Goal: Task Accomplishment & Management: Complete application form

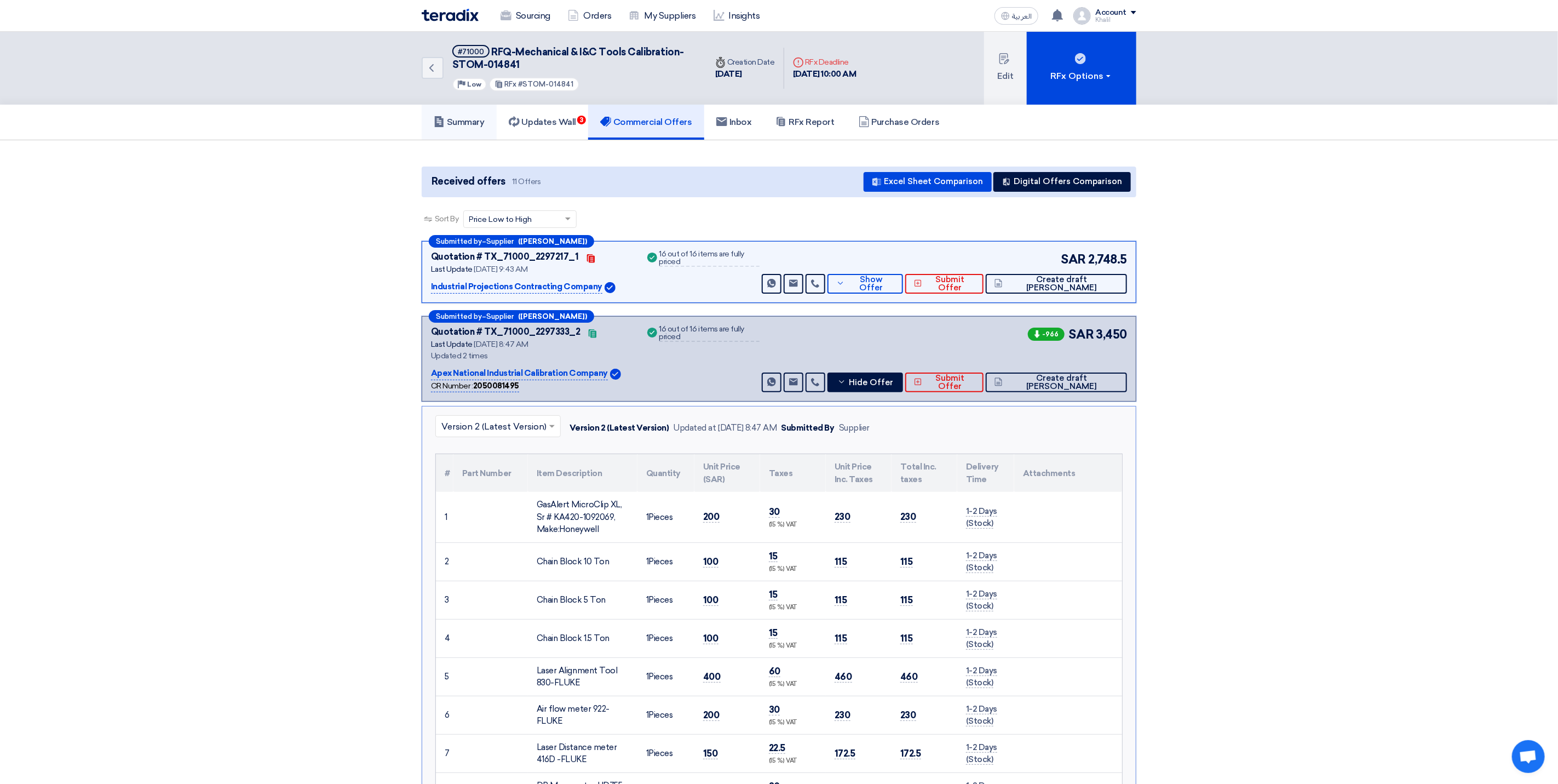
click at [469, 124] on h5 "Summary" at bounding box center [459, 122] width 51 height 11
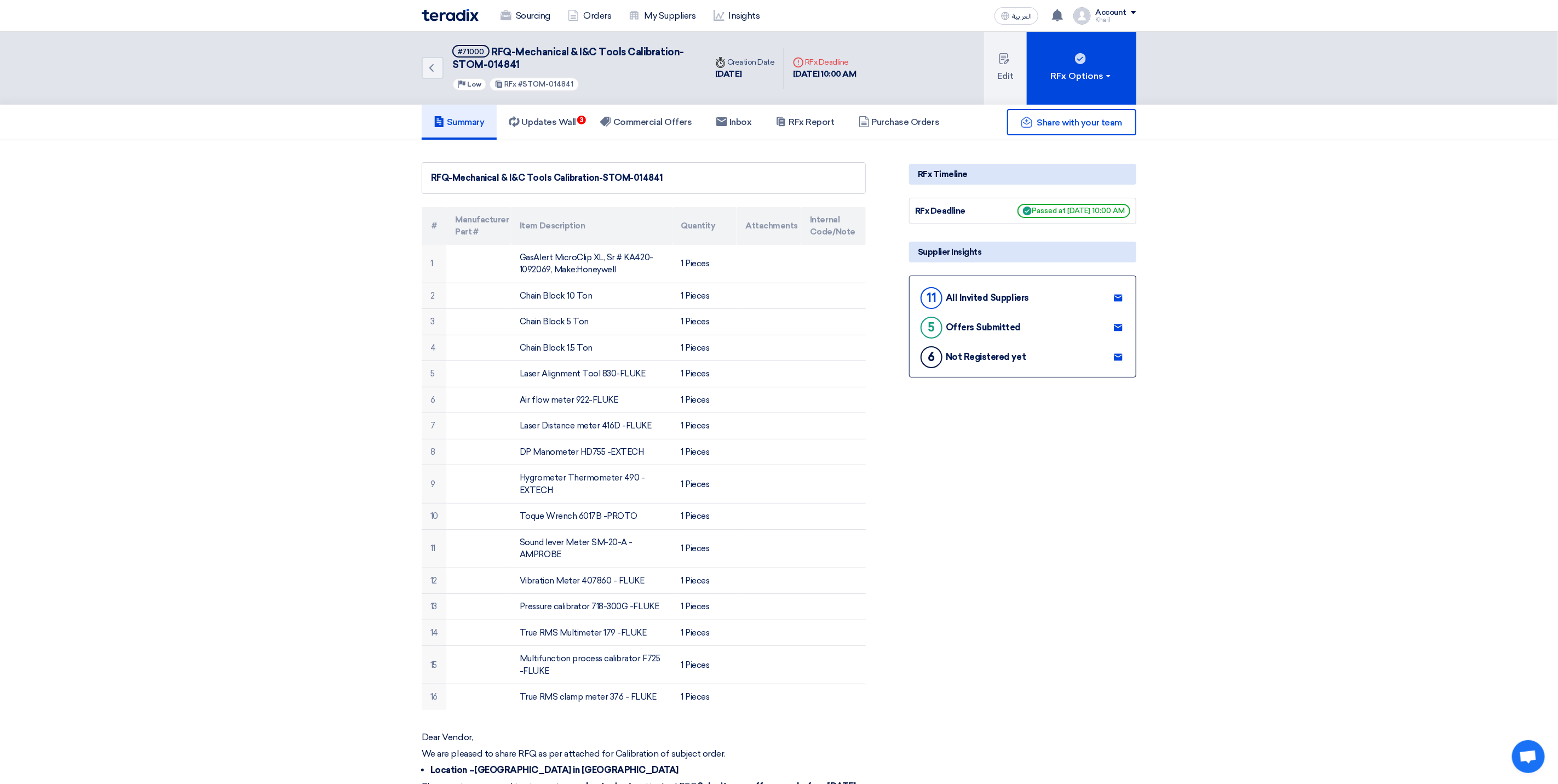
click at [469, 117] on h5 "Summary" at bounding box center [459, 122] width 51 height 11
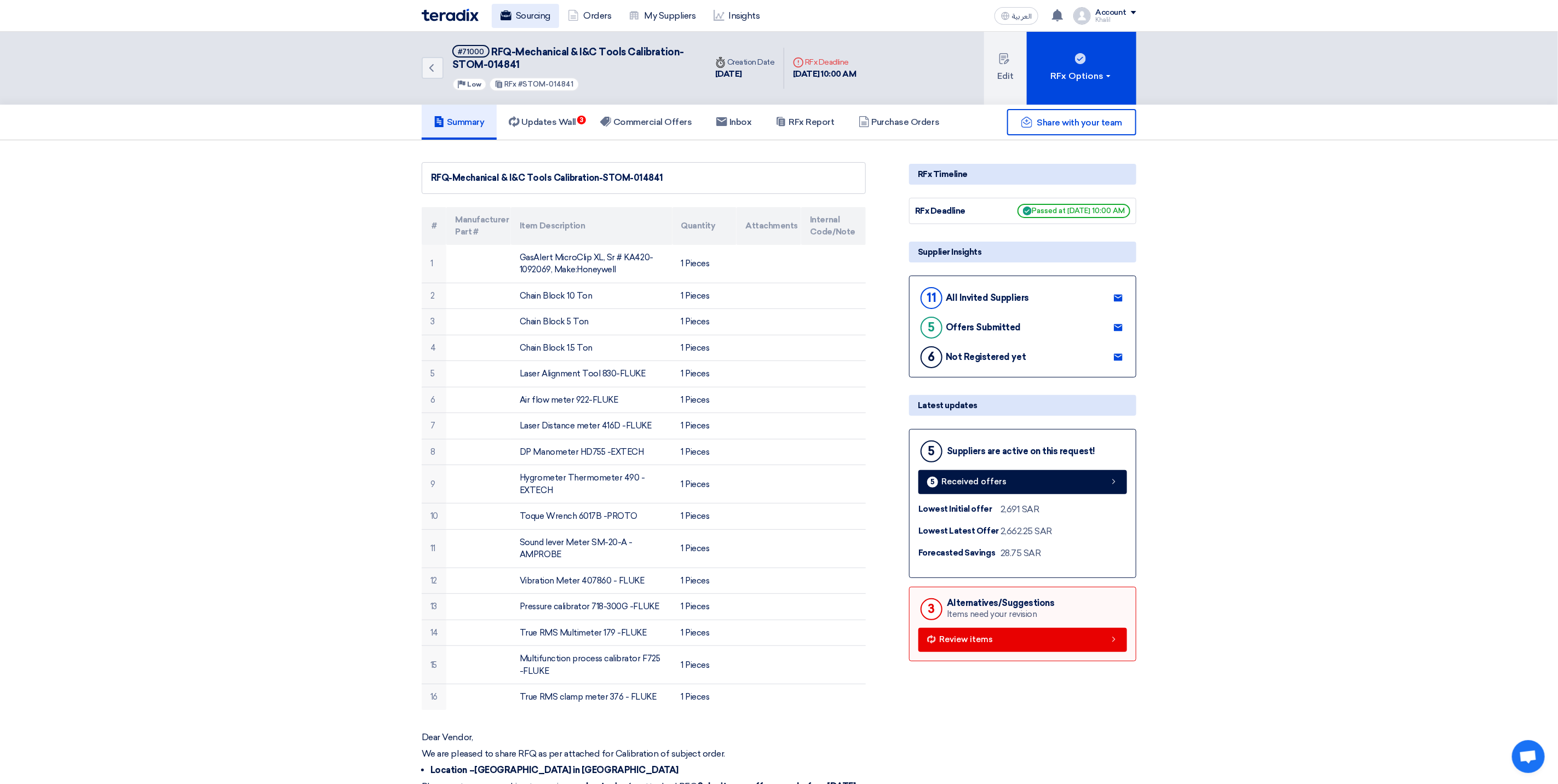
click at [525, 12] on link "Sourcing" at bounding box center [525, 16] width 67 height 24
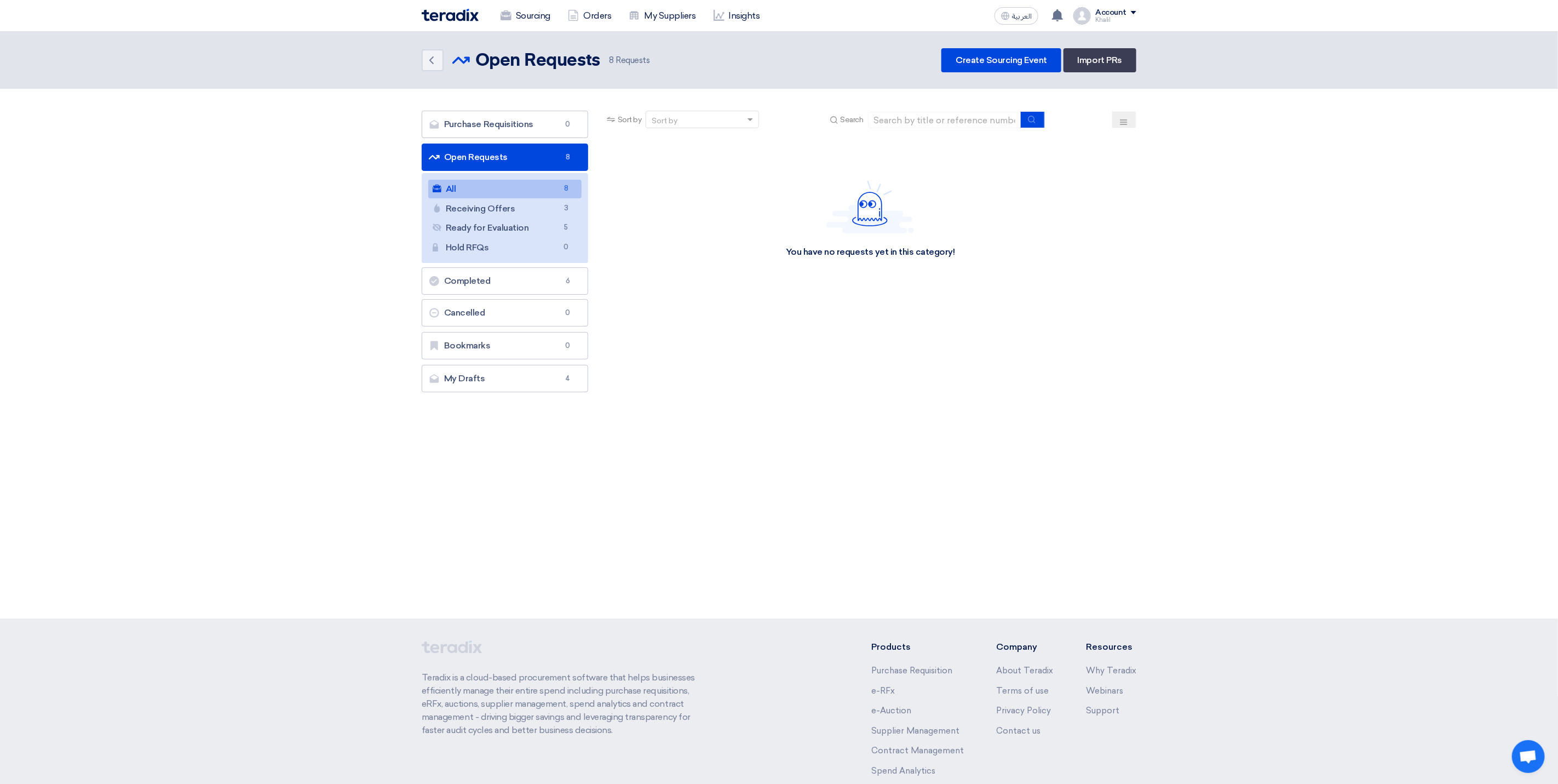
click at [514, 191] on link "All All 8" at bounding box center [505, 189] width 153 height 19
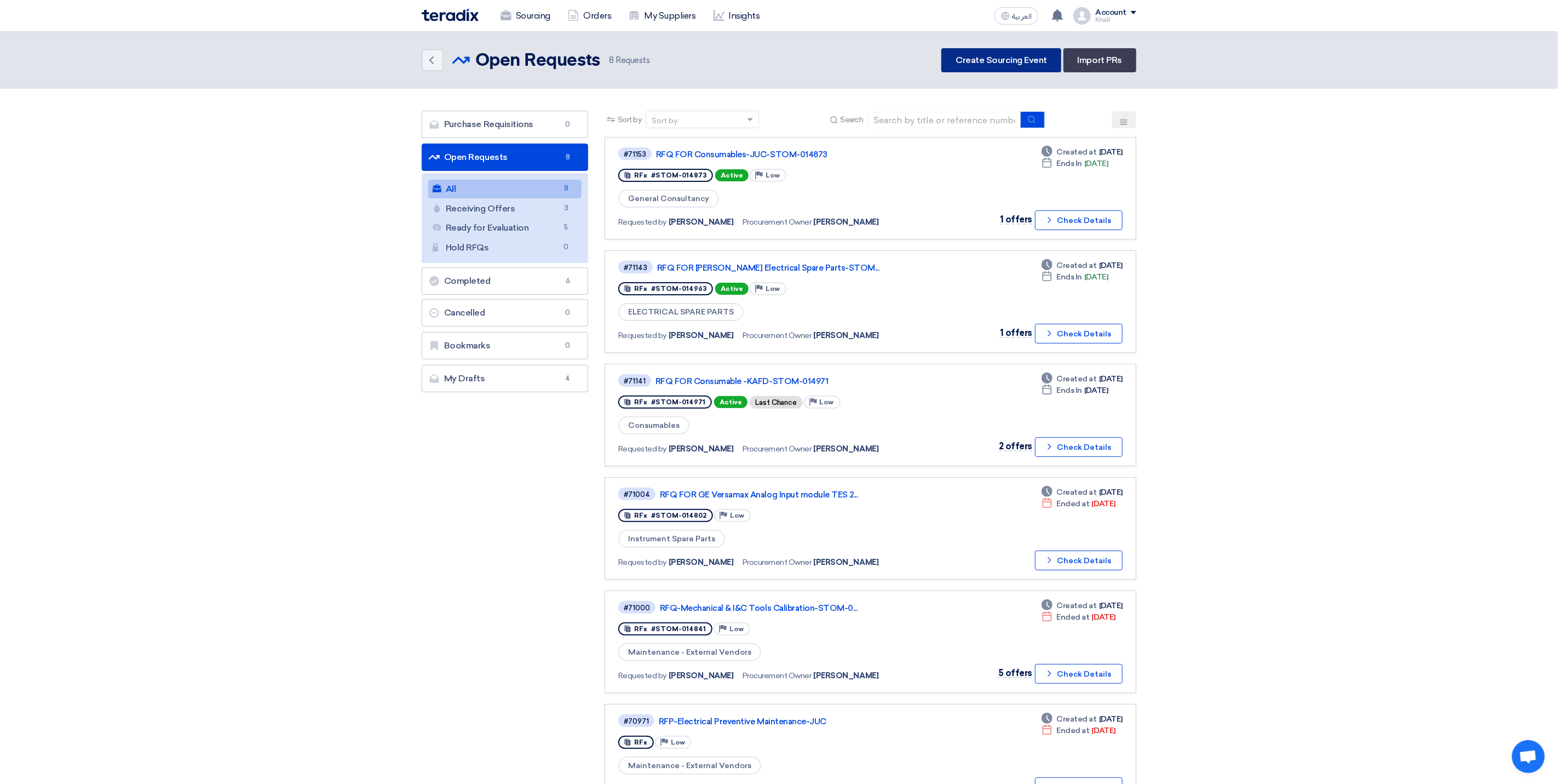
click at [993, 66] on link "Create Sourcing Event" at bounding box center [1001, 60] width 120 height 24
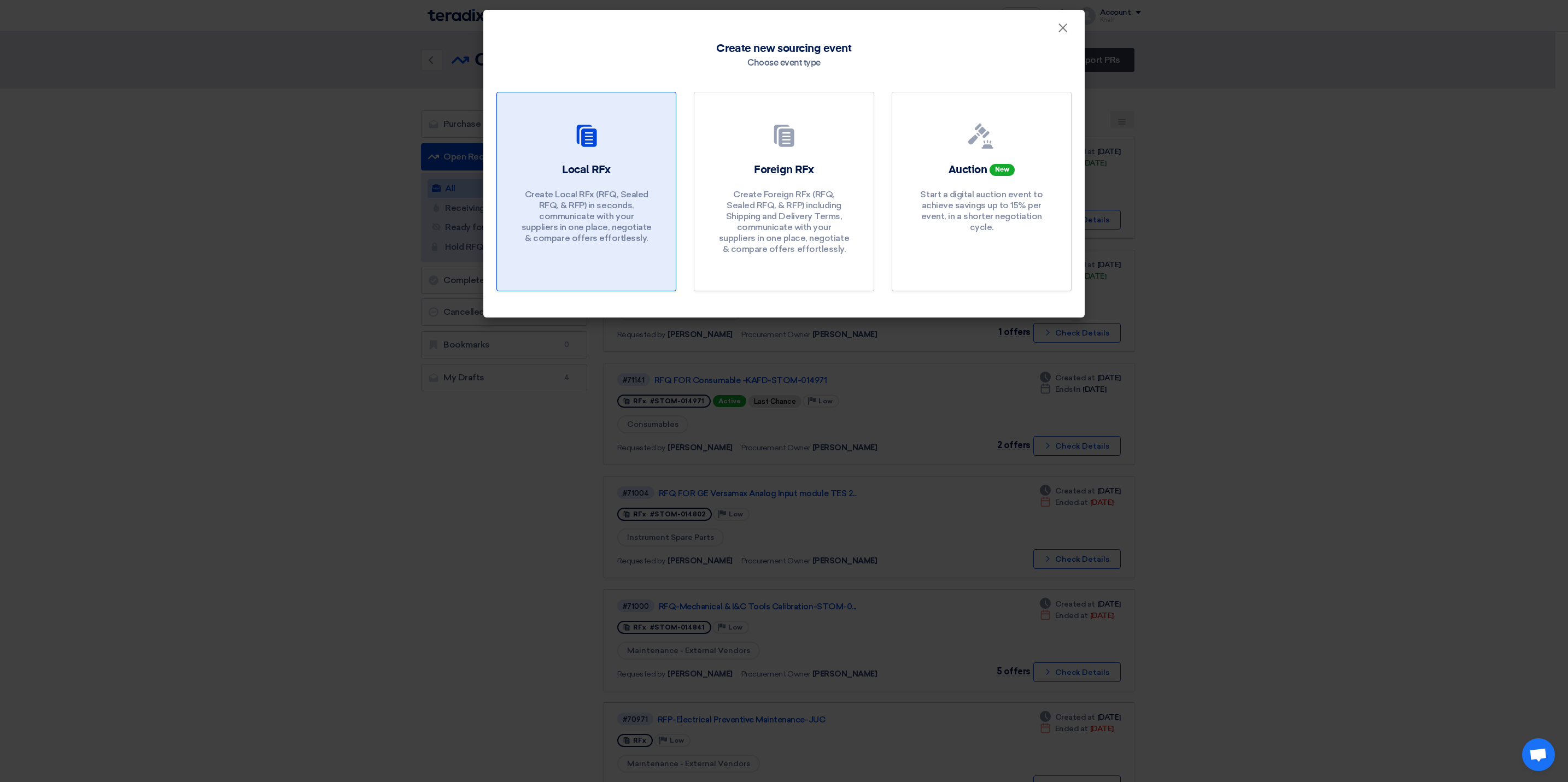
click at [637, 190] on p "Create Local RFx (RFQ, Sealed RFQ, & RFP) in seconds, communicate with your sup…" at bounding box center [587, 216] width 131 height 55
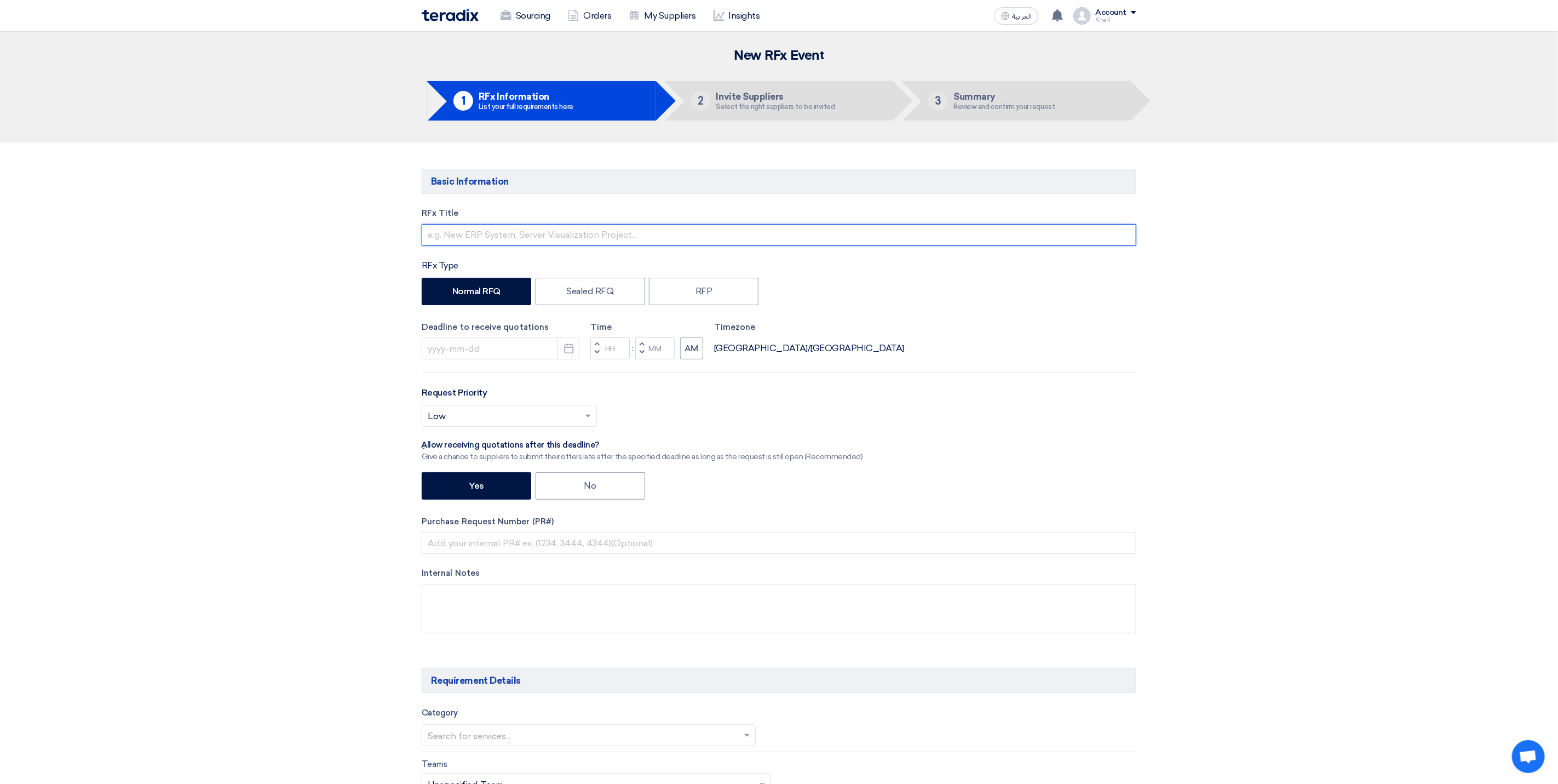
click at [522, 238] on input "text" at bounding box center [779, 235] width 715 height 22
type input "r"
paste input "Projector 3500 ANSI Lumens"
paste input "STOM-014622"
type input "RFQ FOR Projector 3500 ANSI Lumens- STOM-014622"
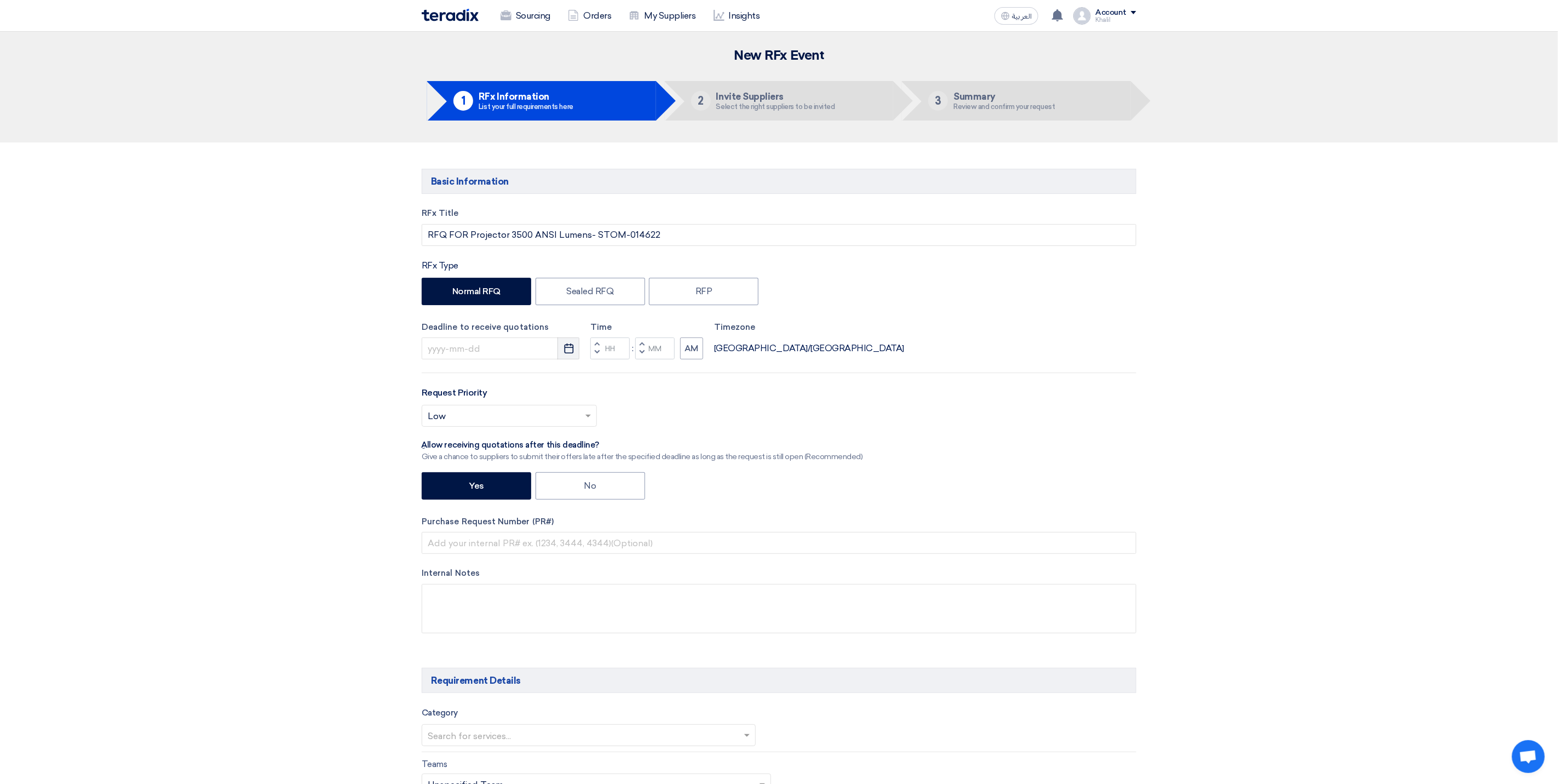
click at [567, 355] on button "Pick a date" at bounding box center [568, 348] width 22 height 22
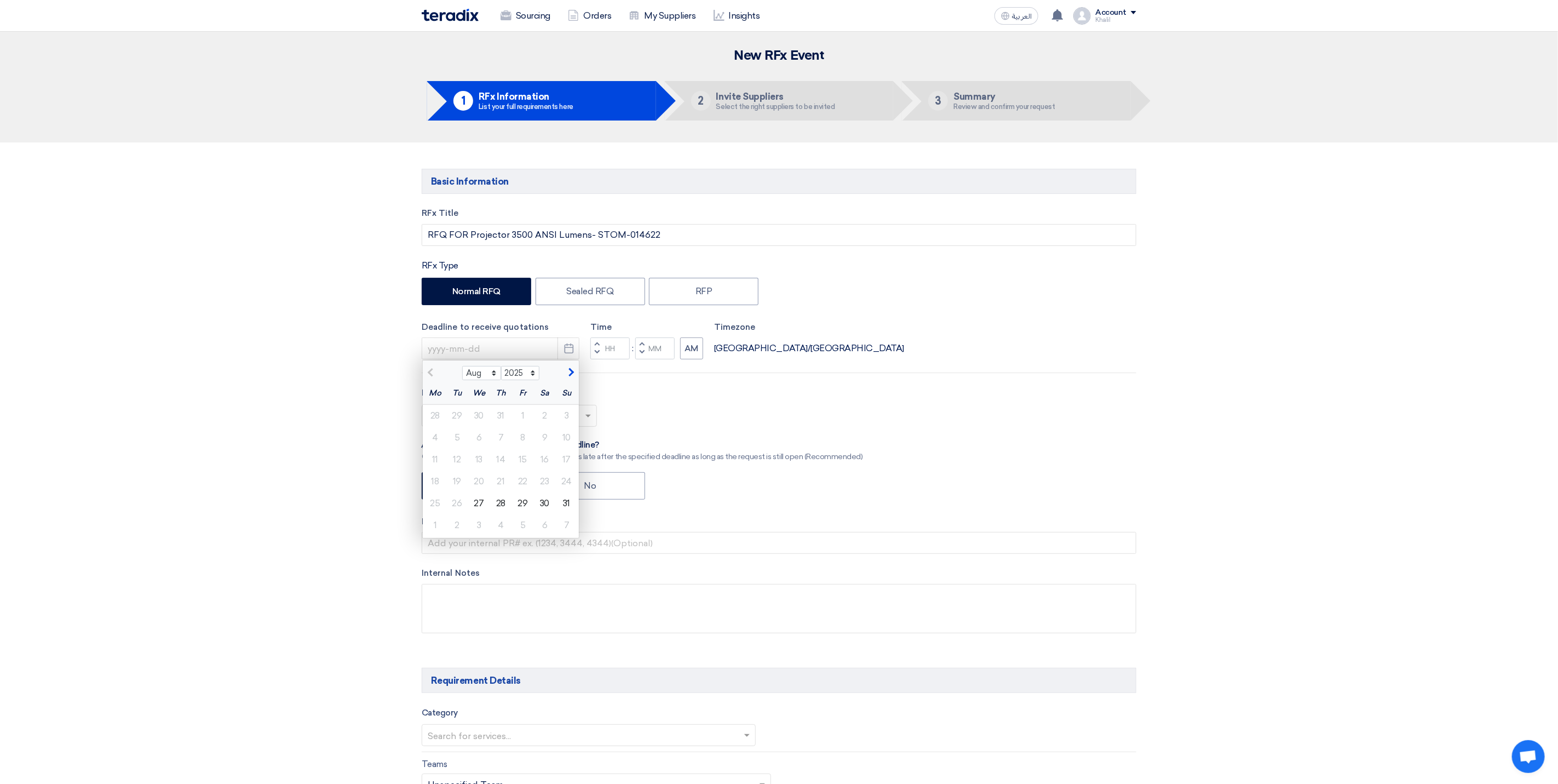
click at [571, 375] on span "button" at bounding box center [570, 372] width 6 height 10
select select "9"
click at [501, 422] on div "4" at bounding box center [501, 415] width 22 height 22
type input "[DATE]"
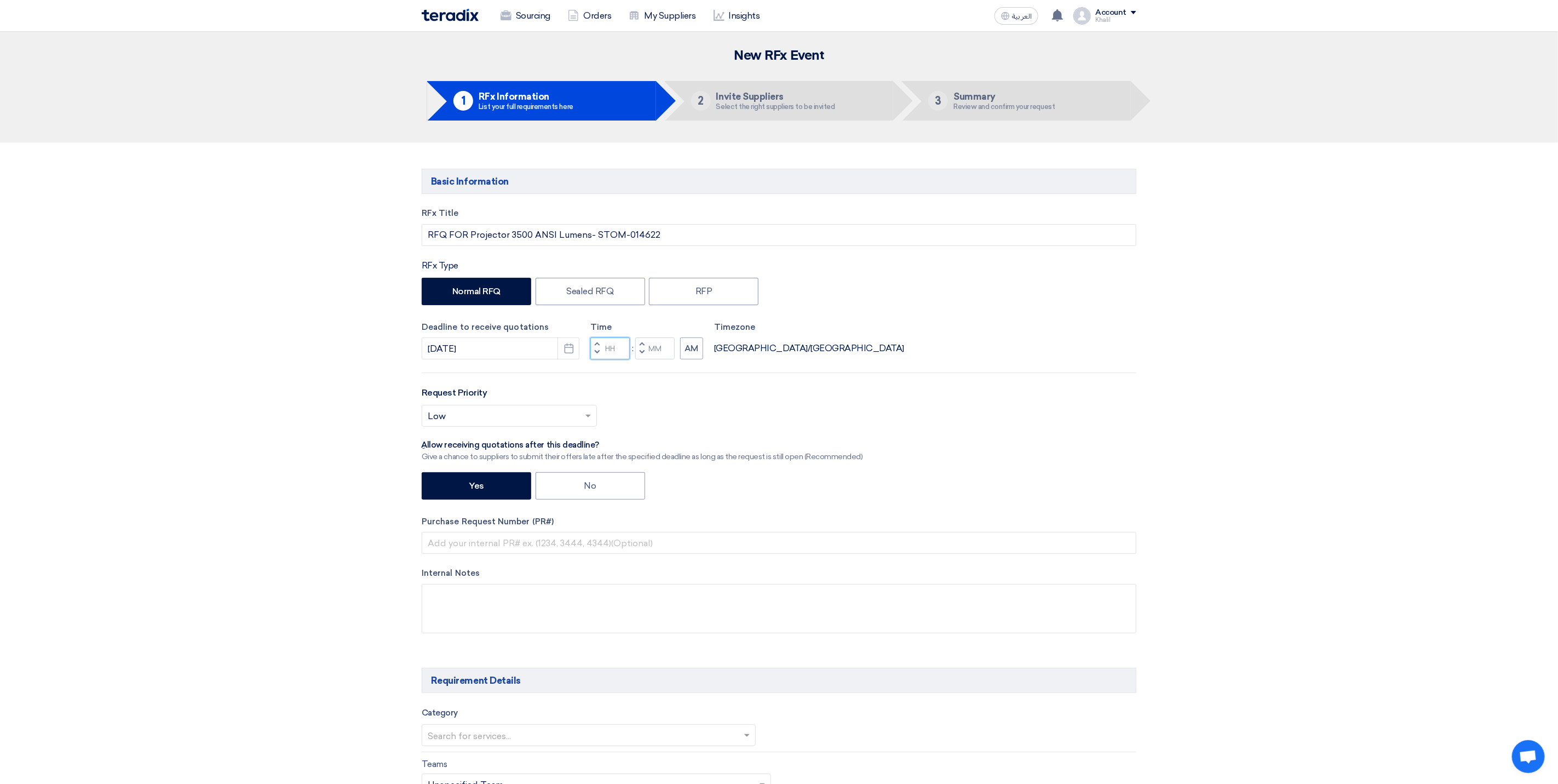
click at [613, 354] on input "Hours" at bounding box center [610, 348] width 39 height 22
drag, startPoint x: 615, startPoint y: 350, endPoint x: 600, endPoint y: 352, distance: 15.1
click at [600, 352] on div "Increment hours Decrement hours" at bounding box center [610, 348] width 39 height 22
click at [613, 347] on input "Hours" at bounding box center [610, 348] width 39 height 22
click at [613, 347] on input "Hours" at bounding box center [610, 348] width 39 height 22
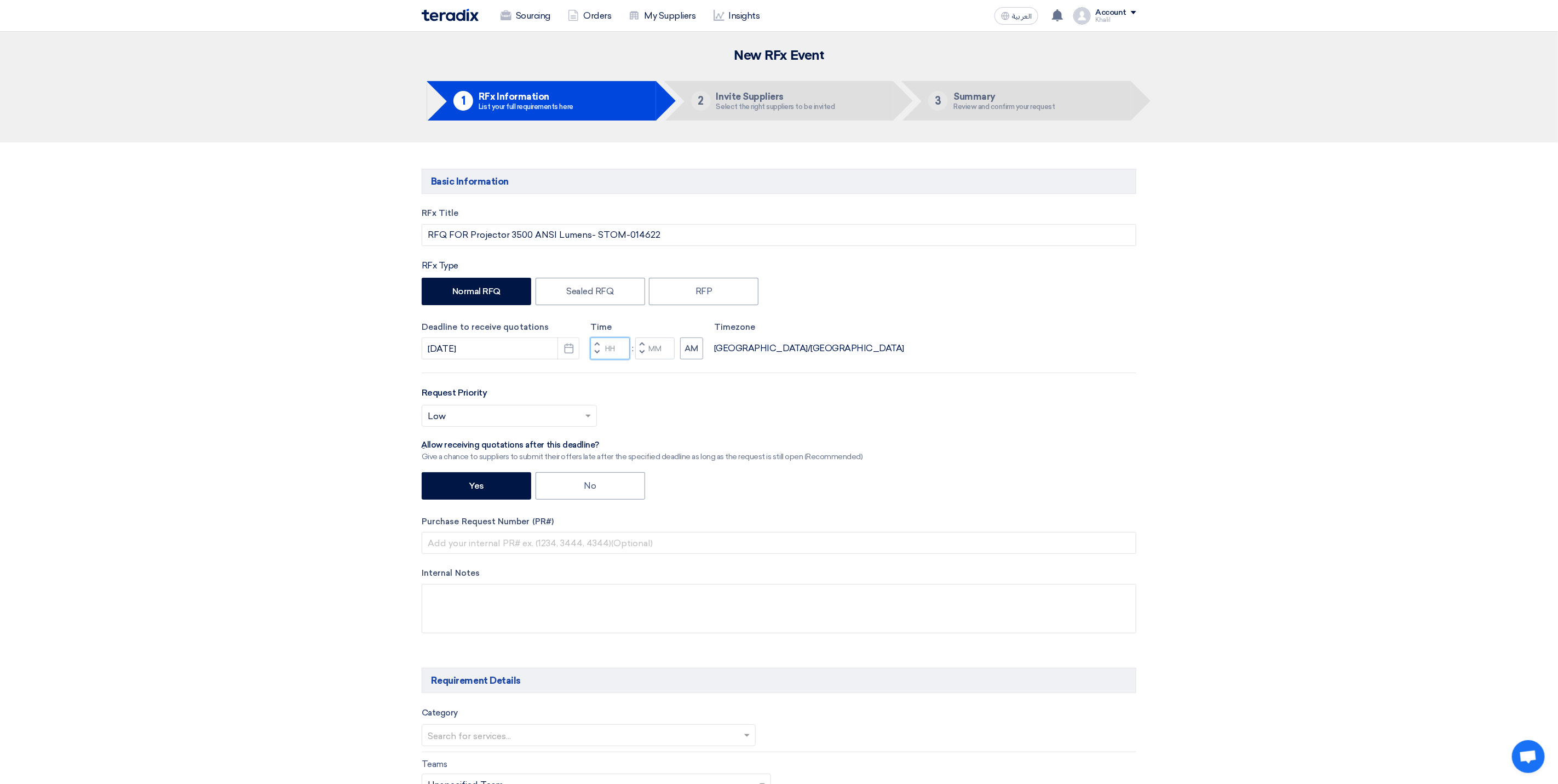
click at [613, 347] on input "Hours" at bounding box center [610, 348] width 39 height 22
type input "10"
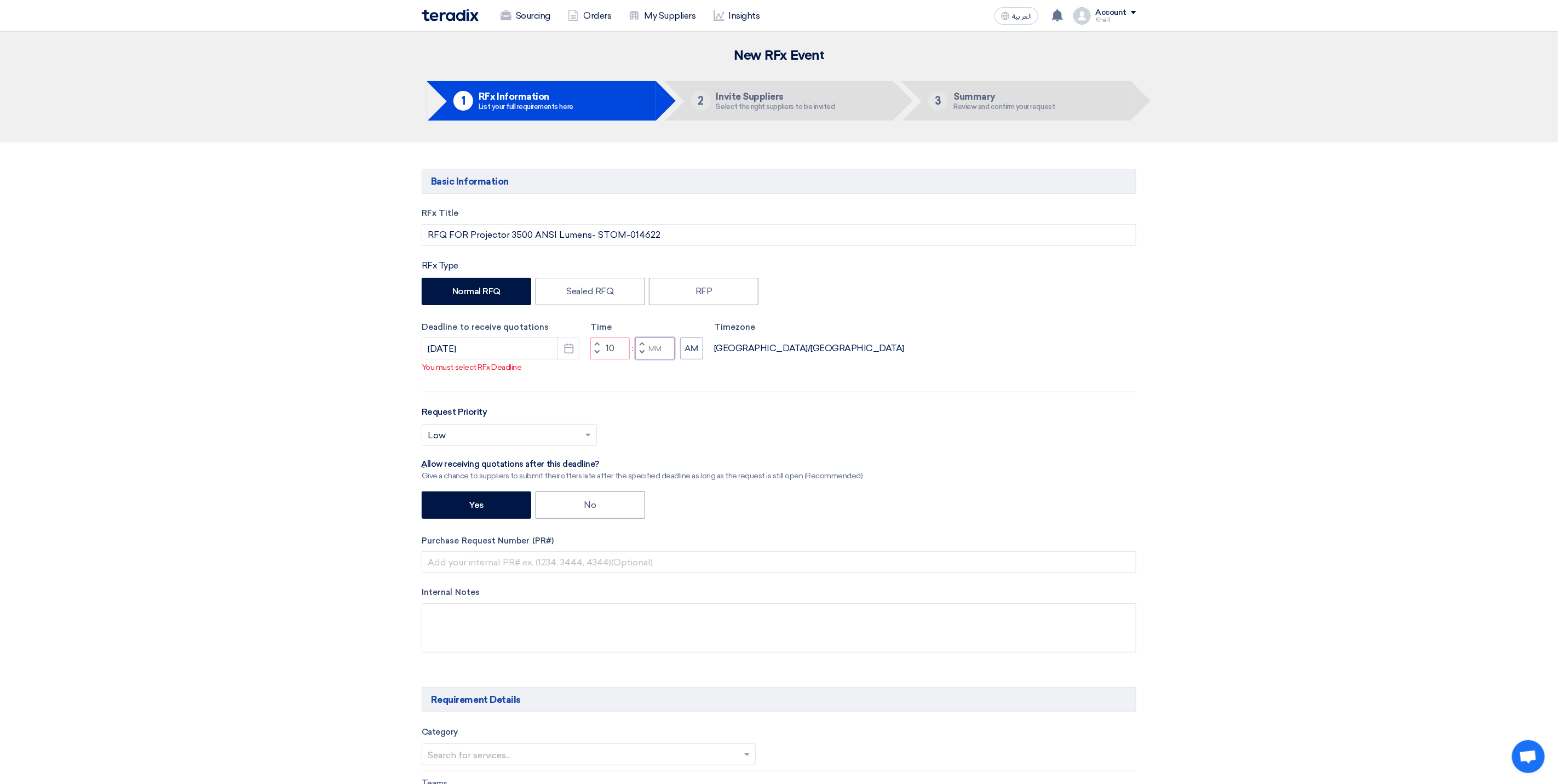
click at [659, 350] on input "Minutes" at bounding box center [655, 348] width 39 height 22
type input "30"
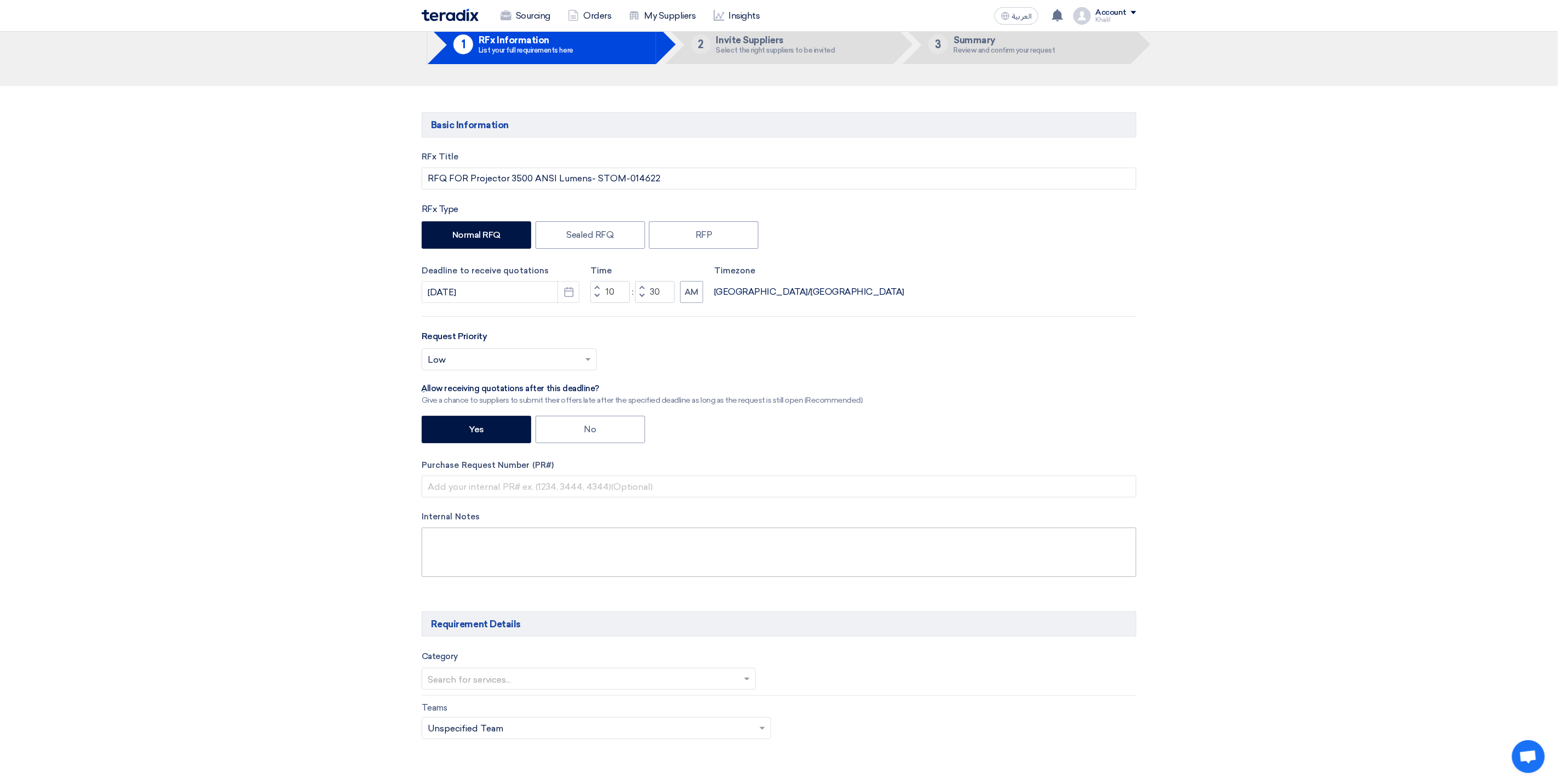
scroll to position [82, 0]
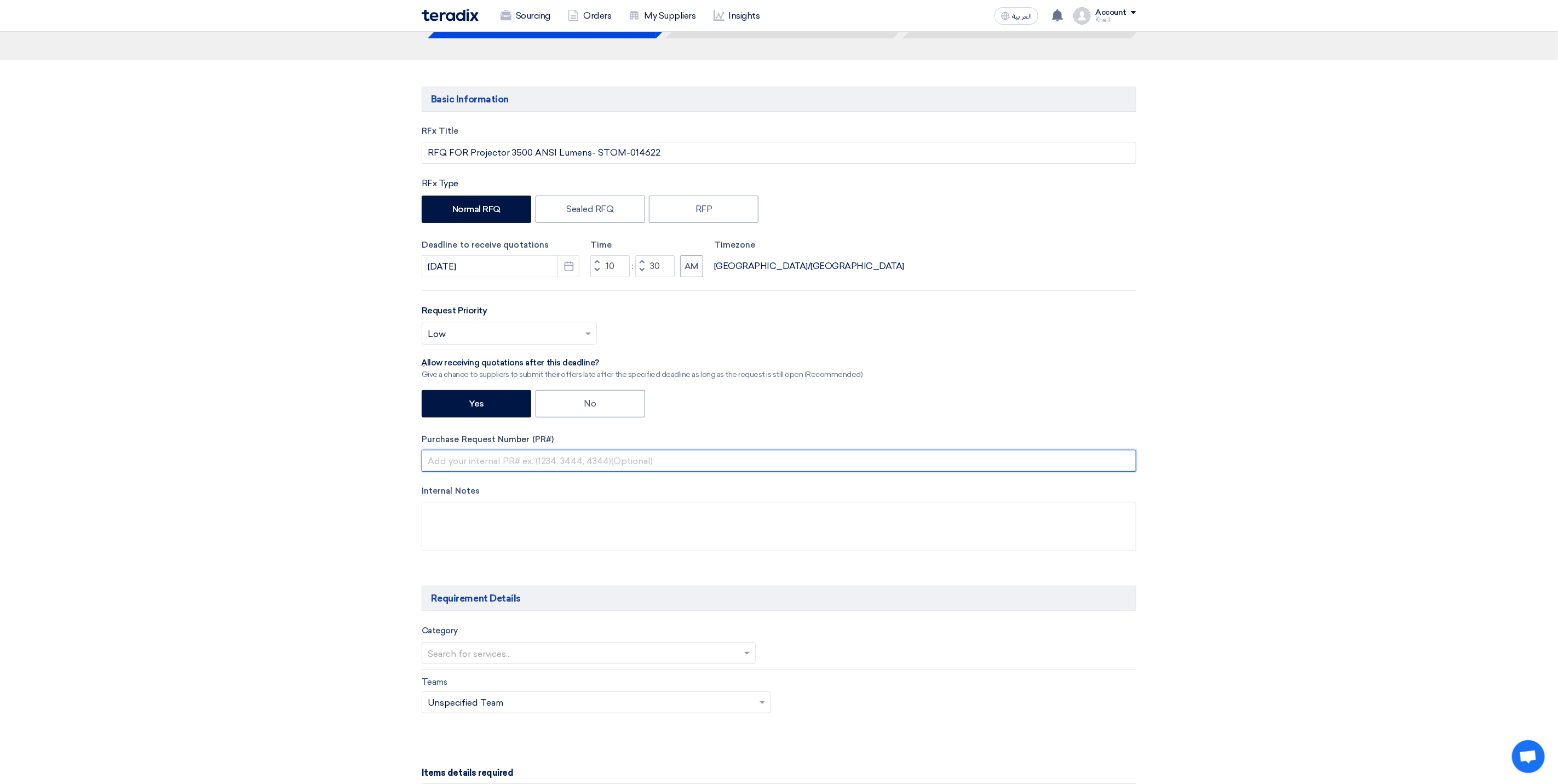
click at [717, 460] on input "text" at bounding box center [779, 460] width 715 height 22
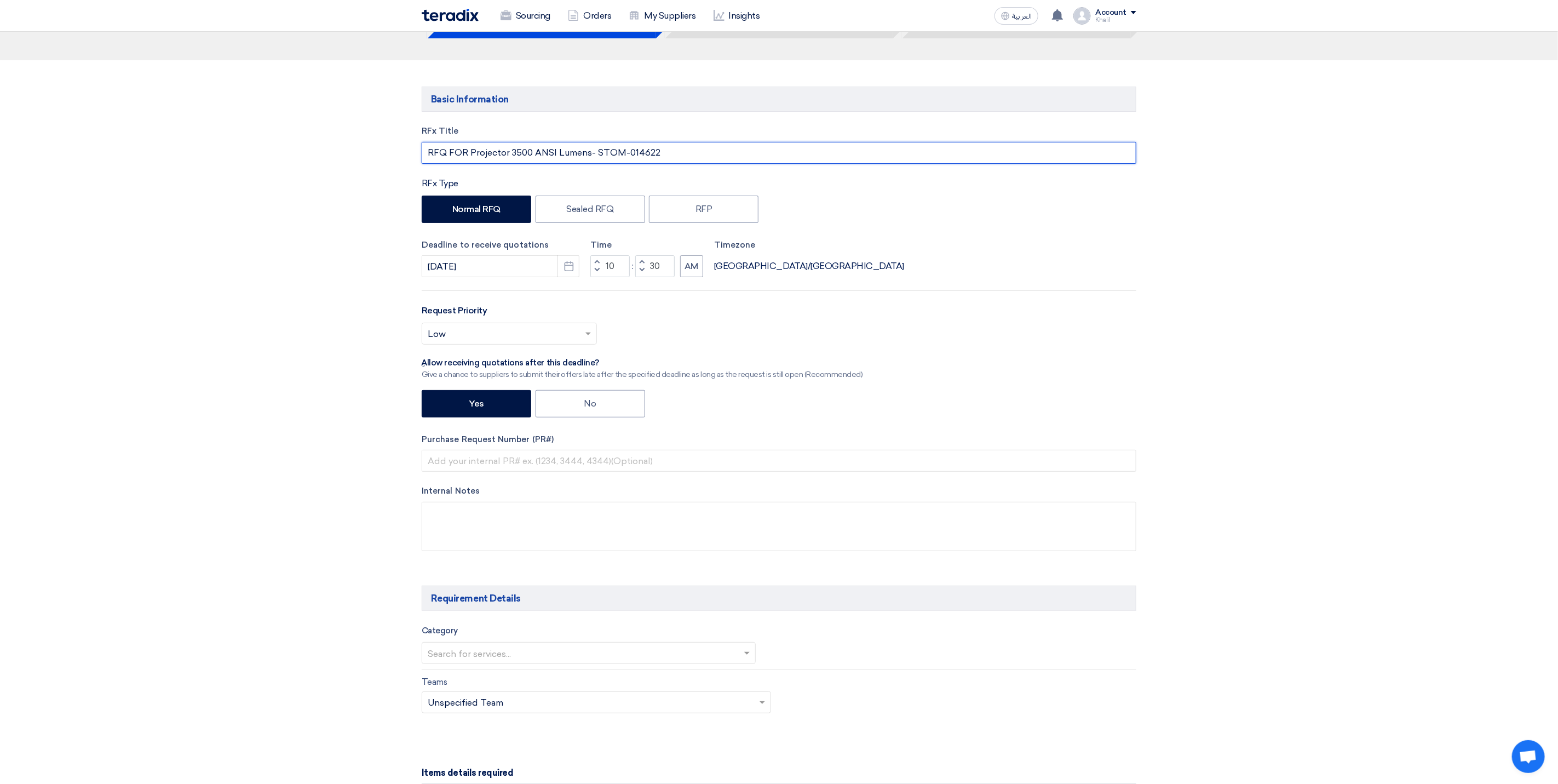
drag, startPoint x: 655, startPoint y: 149, endPoint x: 595, endPoint y: 145, distance: 60.1
click at [595, 145] on input "RFQ FOR Projector 3500 ANSI Lumens- STOM-014622" at bounding box center [779, 152] width 715 height 22
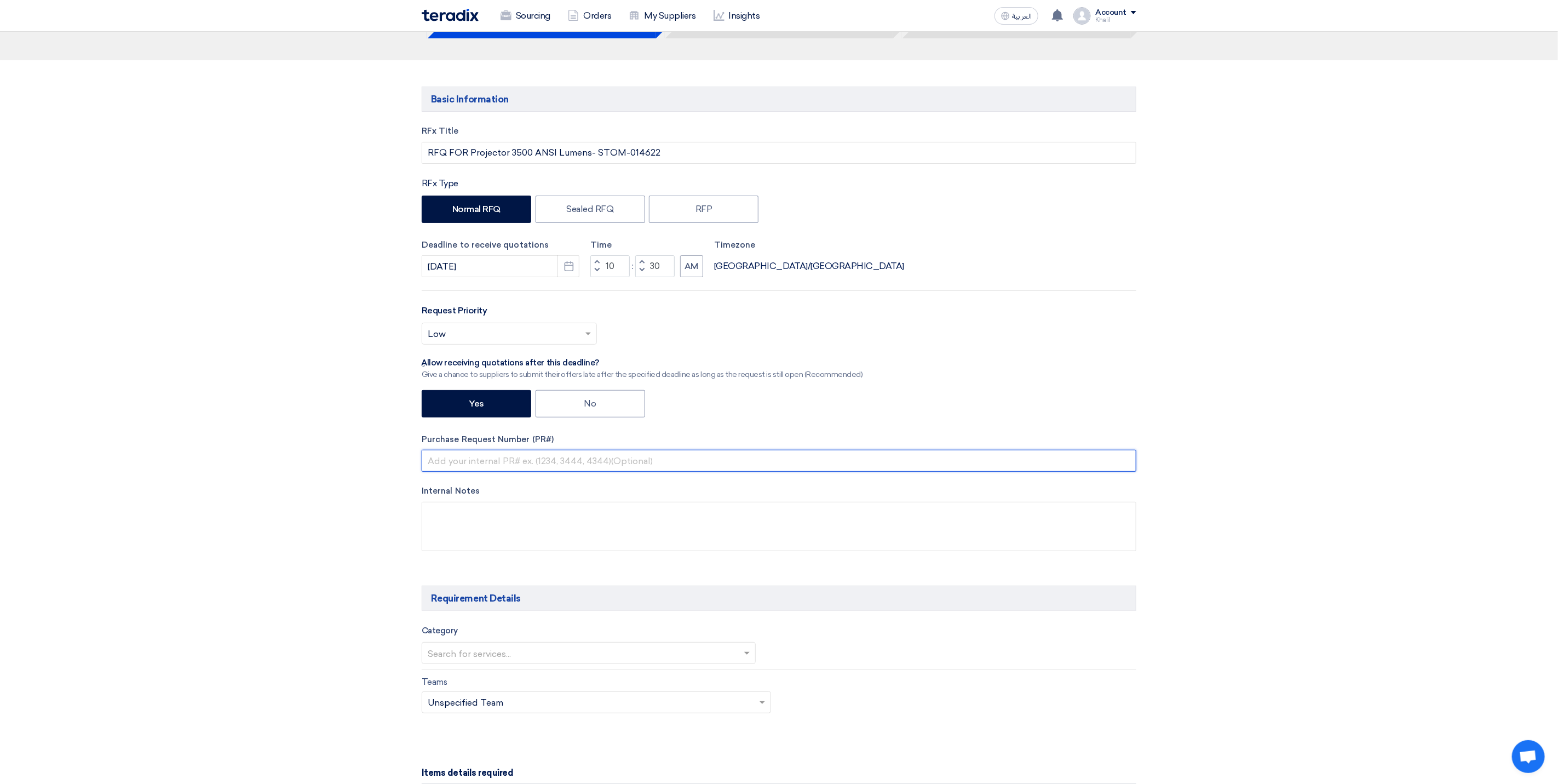
click at [509, 459] on input "text" at bounding box center [779, 460] width 715 height 22
paste input "STOM-014622"
type input "STOM-014622"
drag, startPoint x: 1292, startPoint y: 534, endPoint x: 1277, endPoint y: 530, distance: 15.5
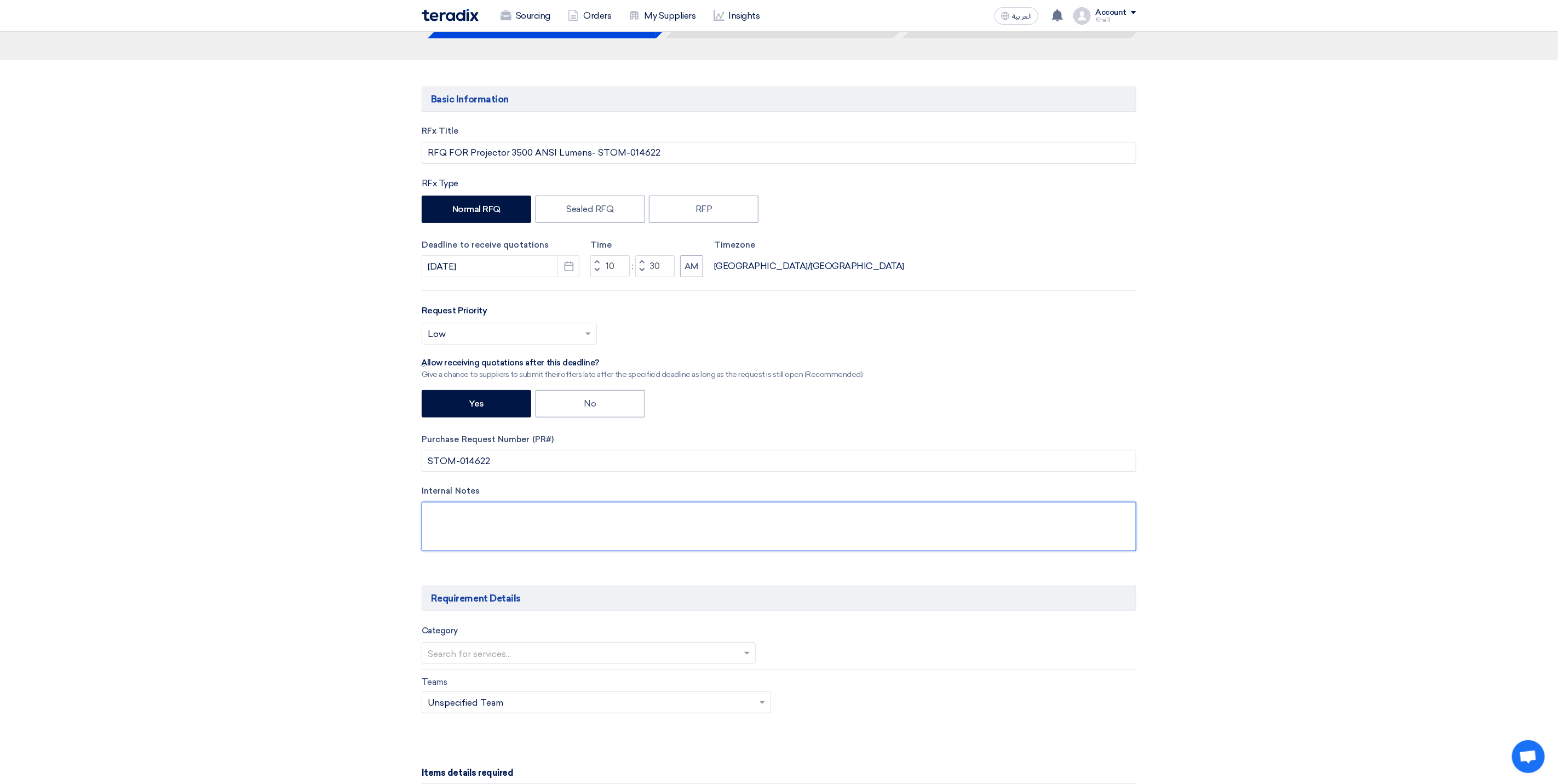
click at [718, 522] on textarea at bounding box center [779, 526] width 715 height 49
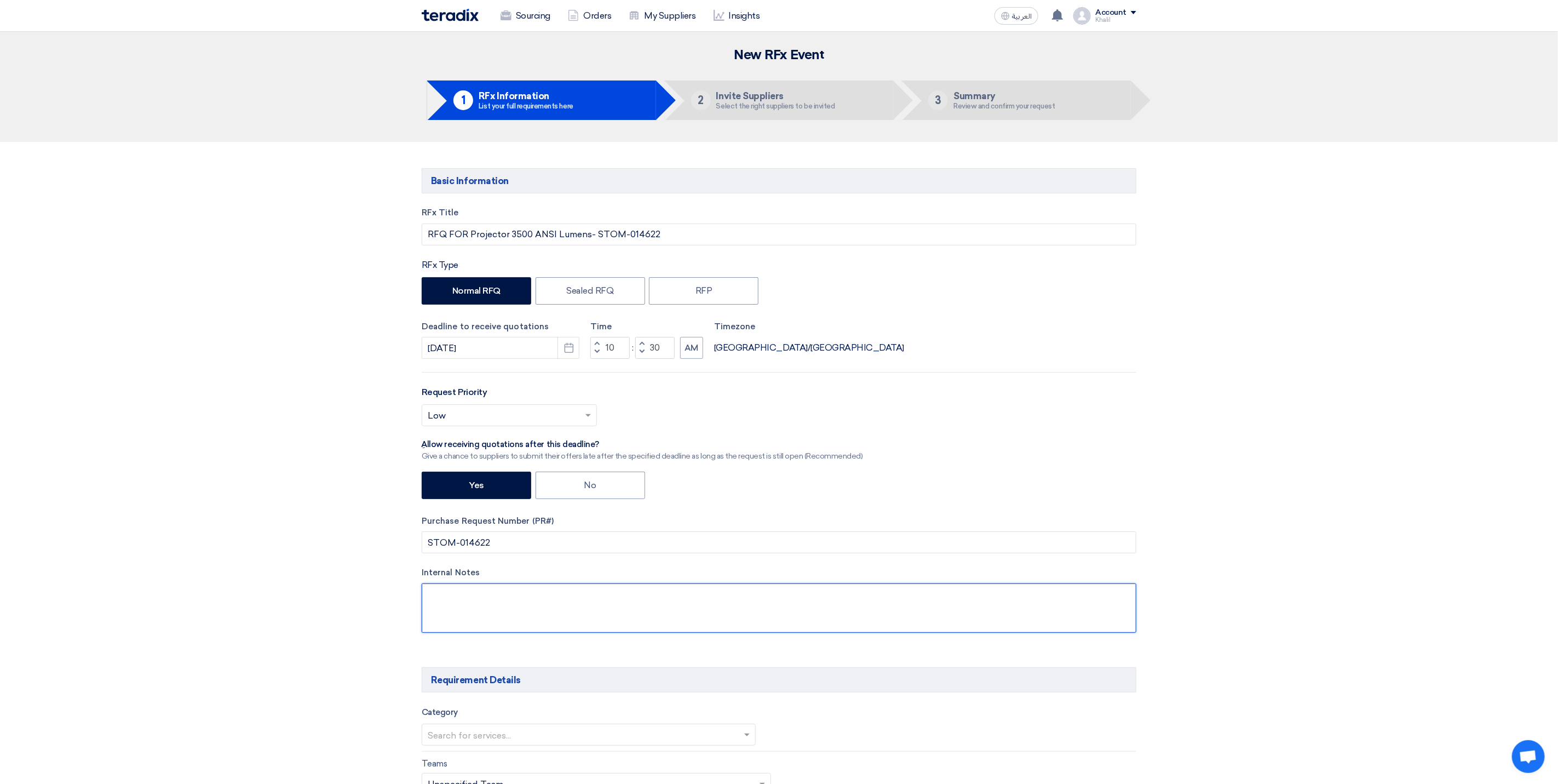
scroll to position [0, 0]
drag, startPoint x: 661, startPoint y: 226, endPoint x: 598, endPoint y: 232, distance: 63.3
click at [598, 232] on input "RFQ FOR Projector 3500 ANSI Lumens- STOM-014622" at bounding box center [779, 235] width 715 height 22
click at [752, 602] on textarea at bounding box center [779, 608] width 715 height 49
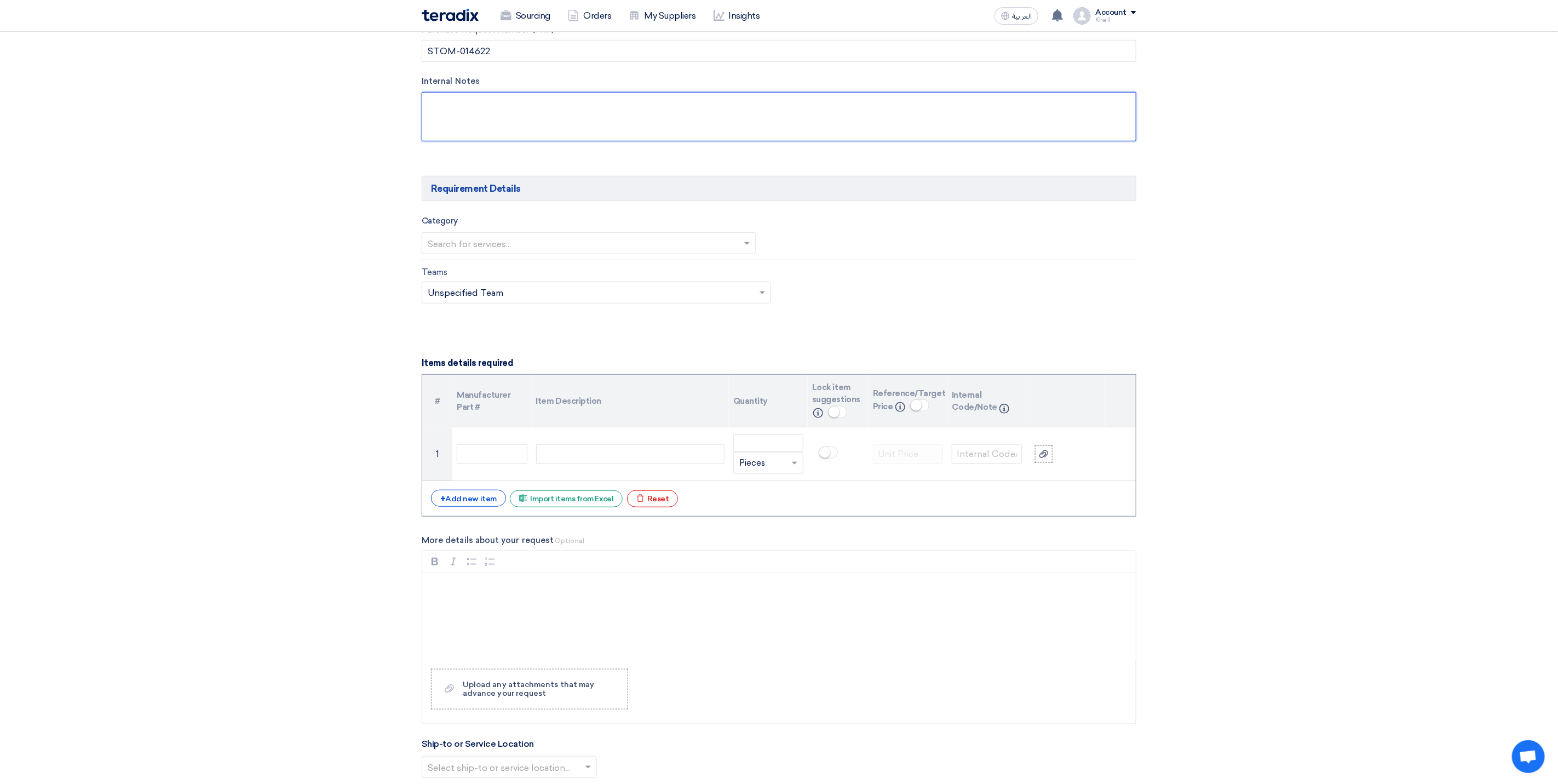
scroll to position [493, 0]
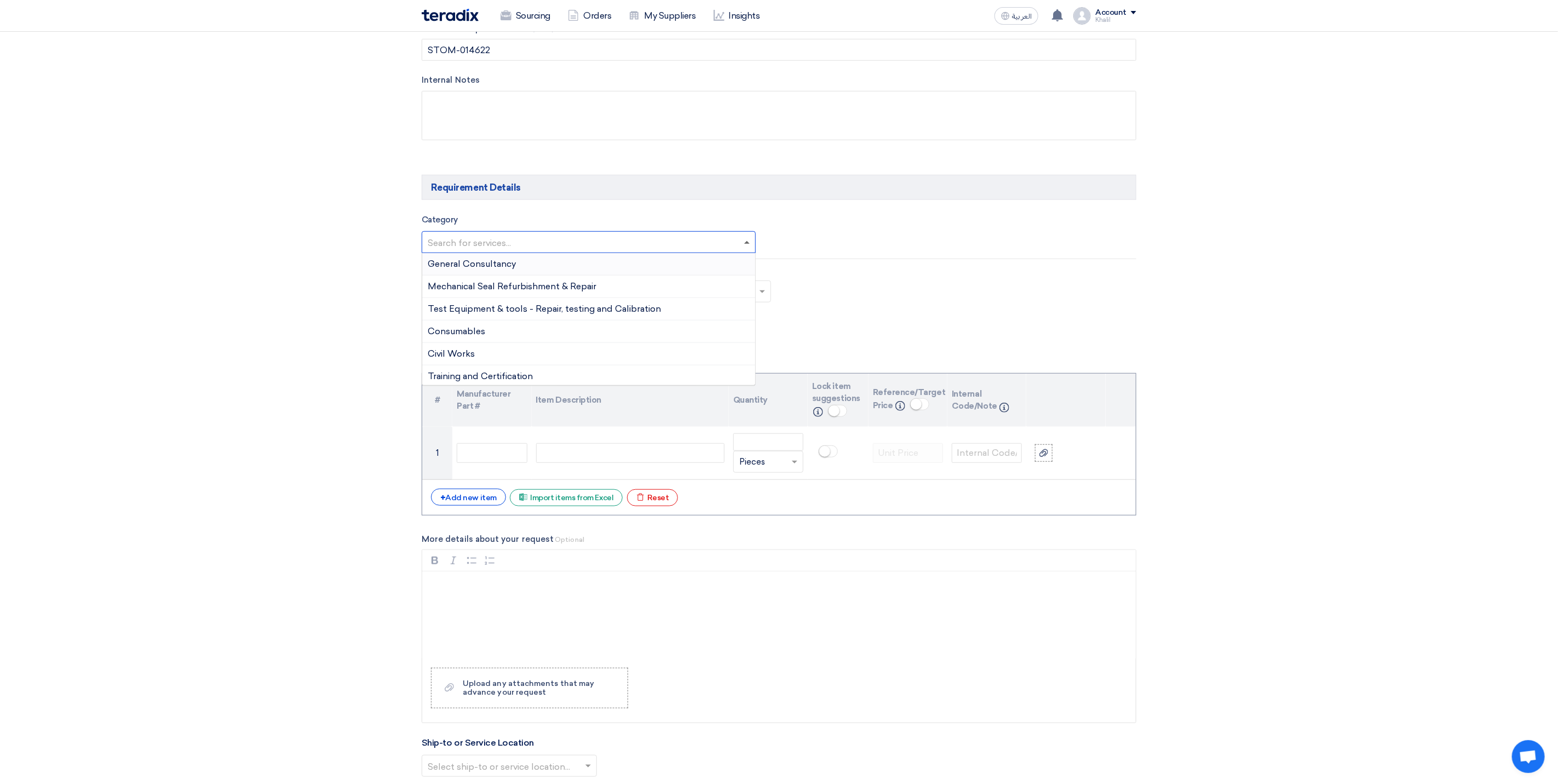
click at [745, 244] on span at bounding box center [747, 242] width 6 height 2
